Goal: Browse casually

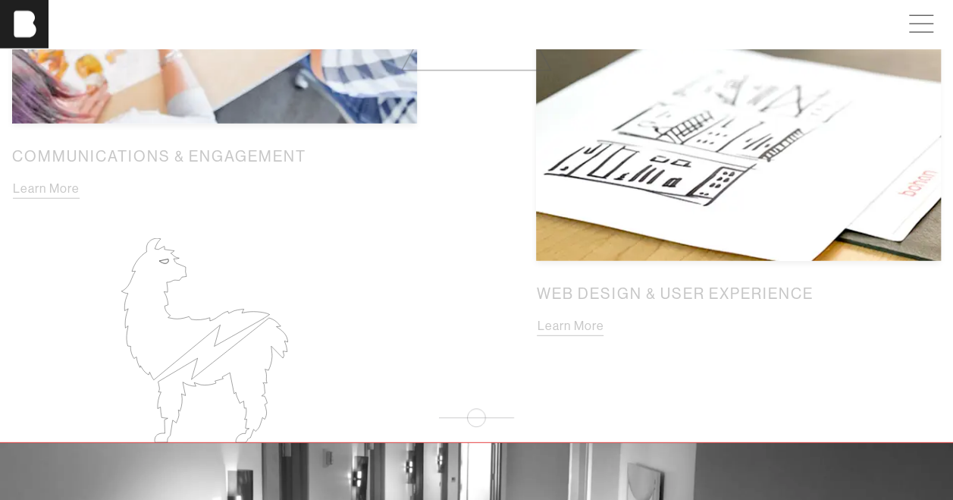
scroll to position [1975, 0]
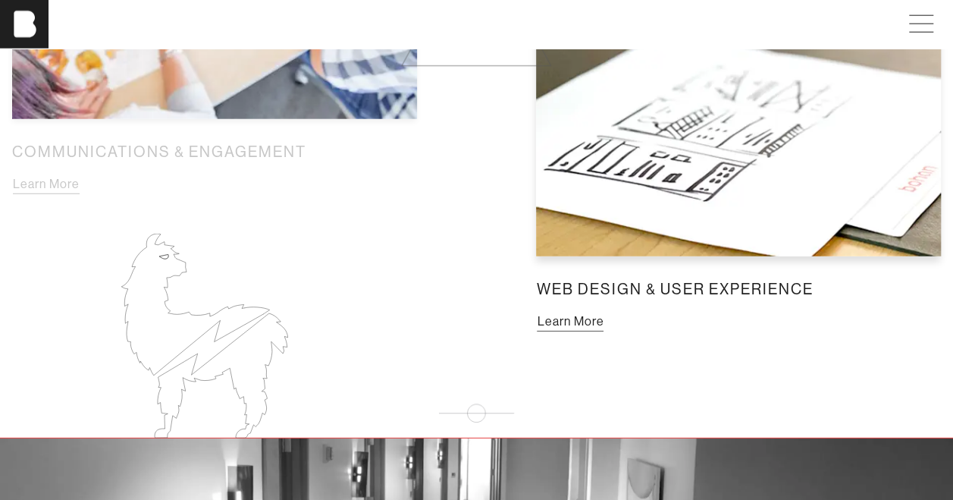
click at [569, 324] on button "Learn More" at bounding box center [570, 322] width 68 height 20
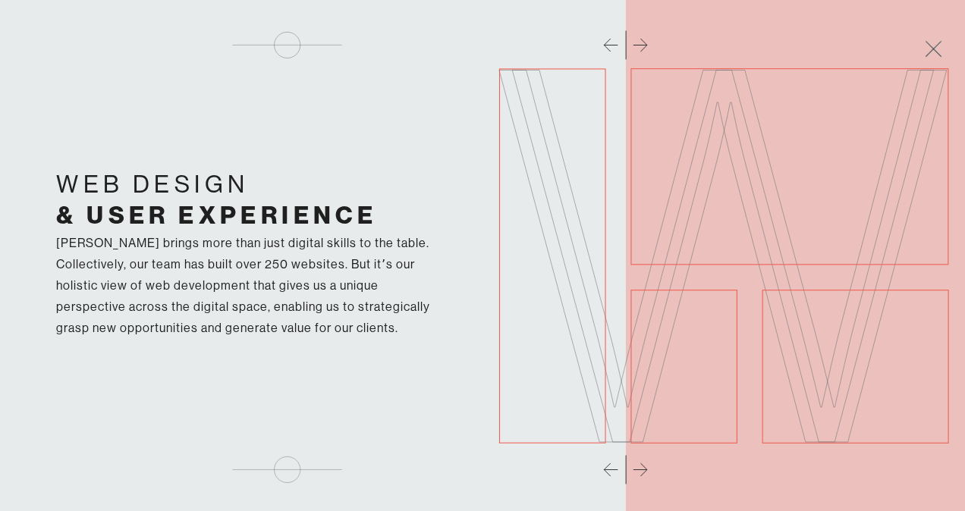
click at [602, 47] on div at bounding box center [482, 36] width 946 height 73
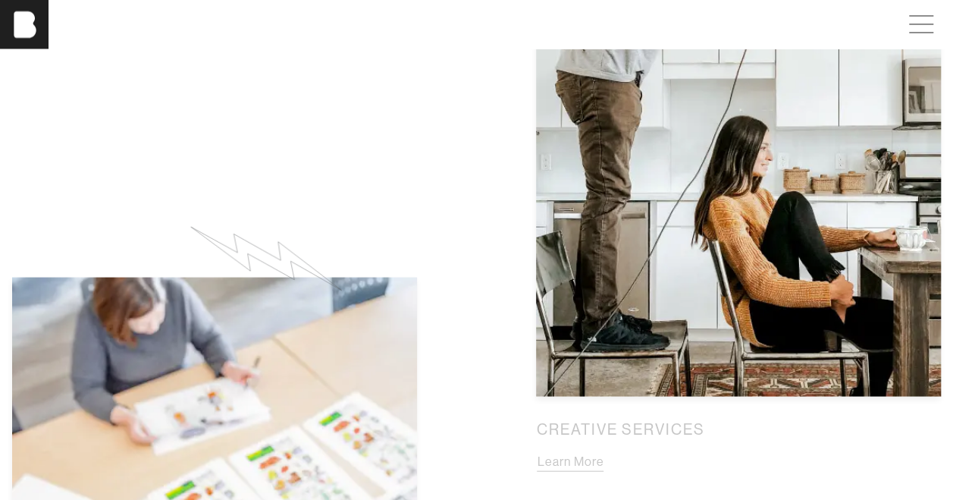
scroll to position [1348, 0]
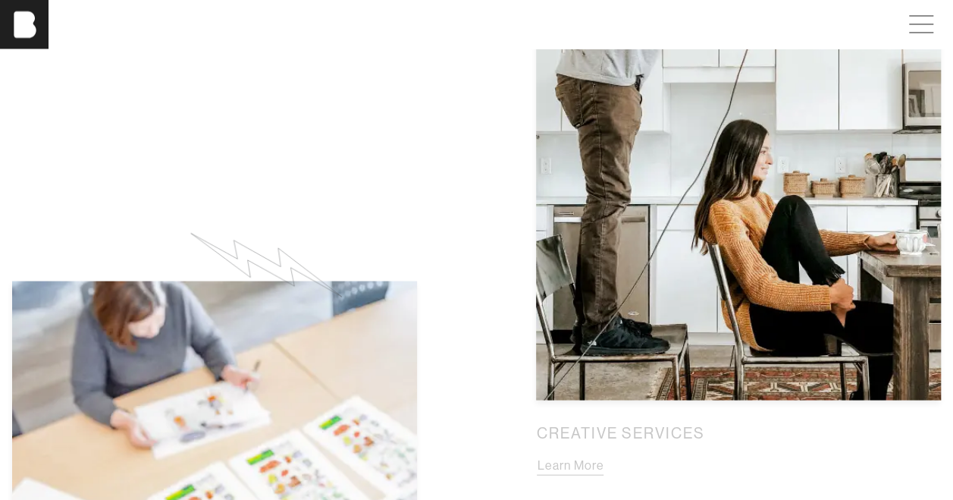
drag, startPoint x: 946, startPoint y: 191, endPoint x: 954, endPoint y: 229, distance: 38.8
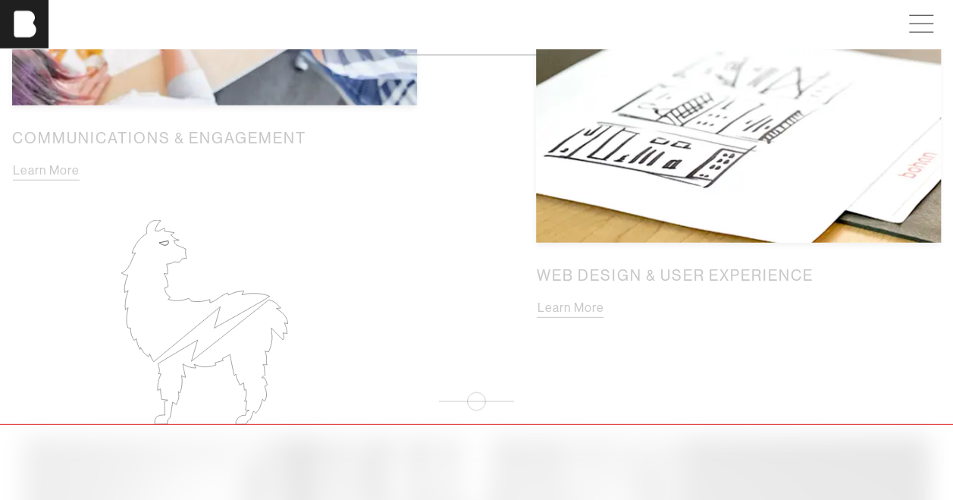
scroll to position [2029, 0]
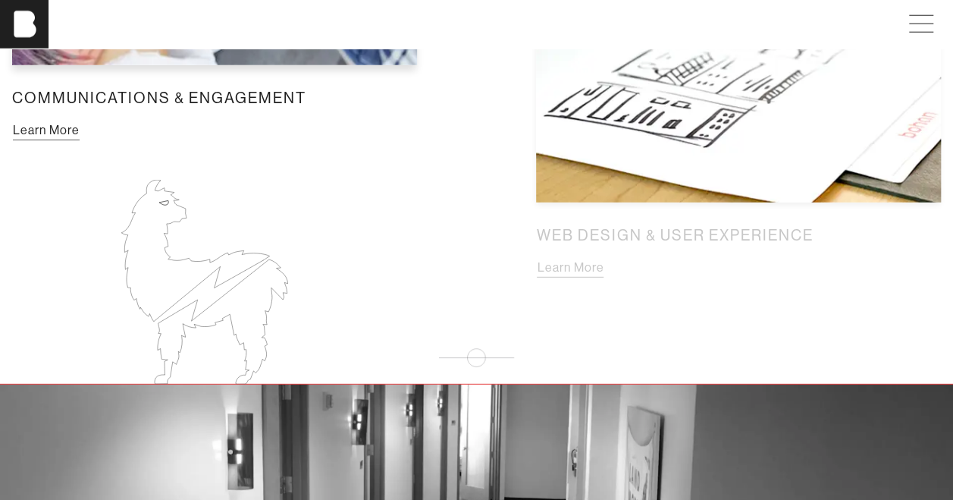
click at [33, 133] on button "Learn More" at bounding box center [46, 131] width 68 height 20
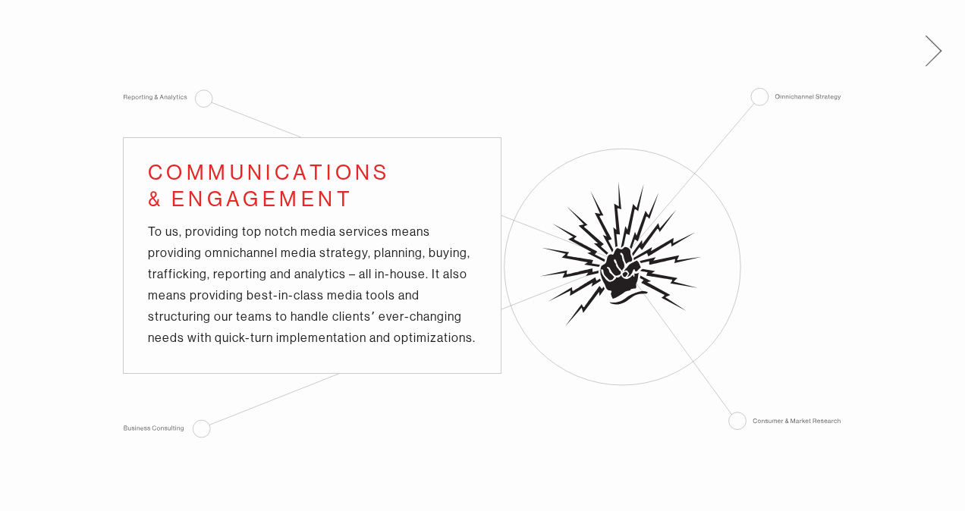
click at [935, 46] on span at bounding box center [930, 48] width 31 height 24
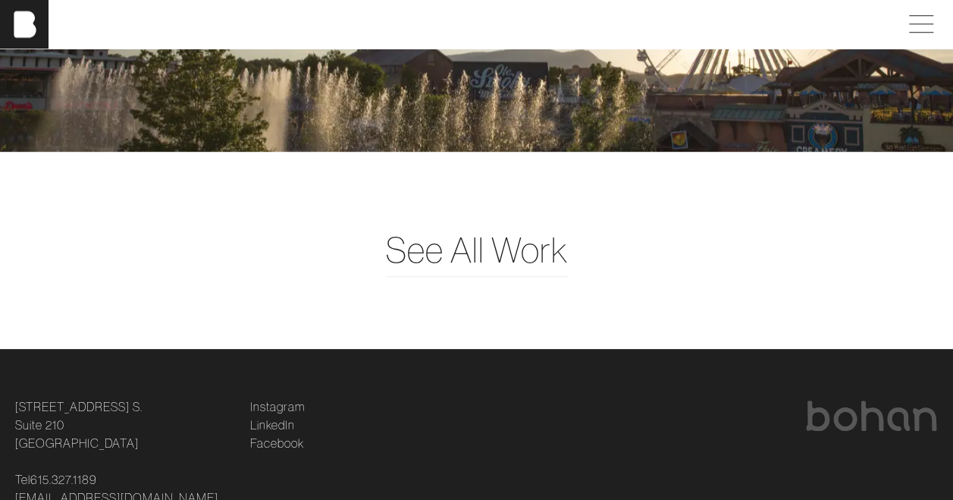
scroll to position [3639, 0]
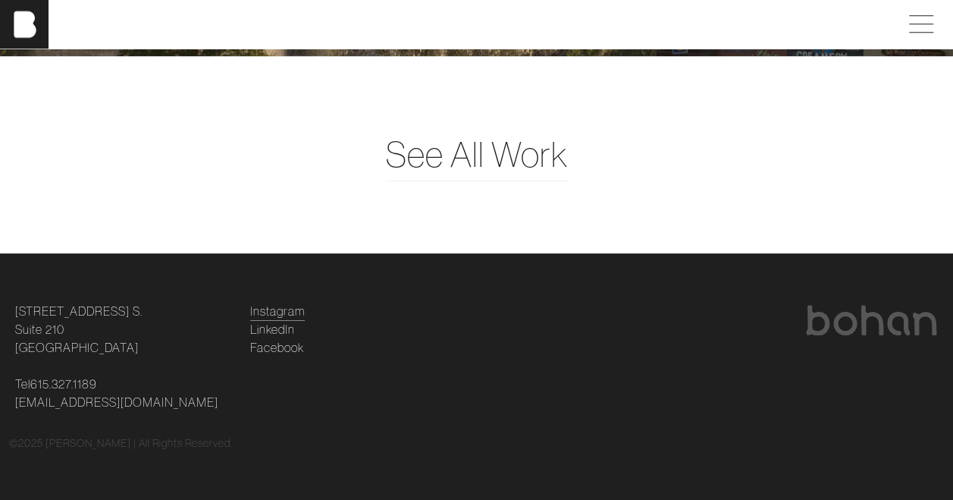
click at [282, 309] on link "Instagram" at bounding box center [277, 311] width 55 height 18
click at [282, 345] on link "Facebook" at bounding box center [277, 347] width 54 height 18
click at [278, 332] on link "LinkedIn" at bounding box center [272, 329] width 45 height 18
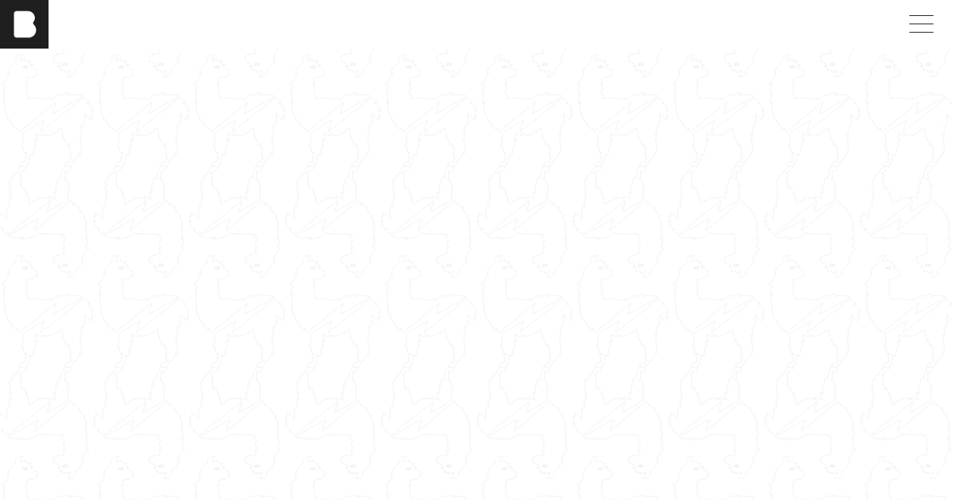
scroll to position [49, 0]
click at [927, 24] on span at bounding box center [921, 24] width 24 height 1
